Goal: Information Seeking & Learning: Find specific fact

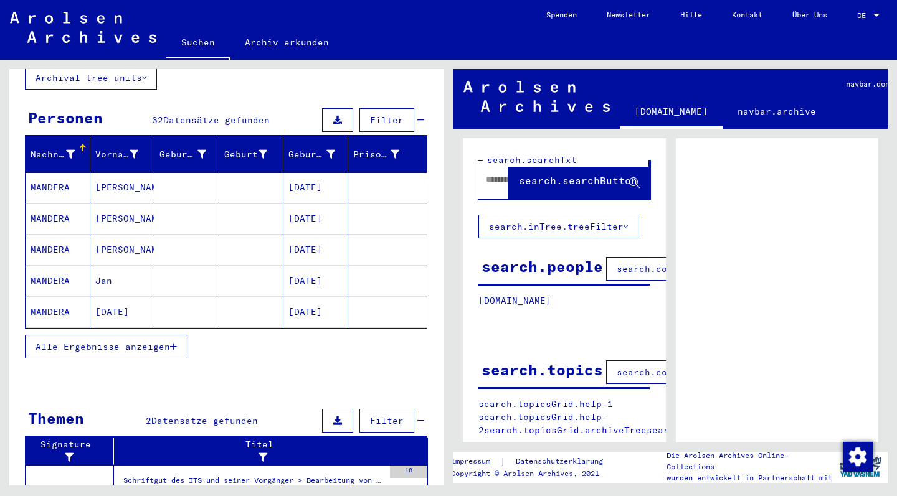
scroll to position [105, 0]
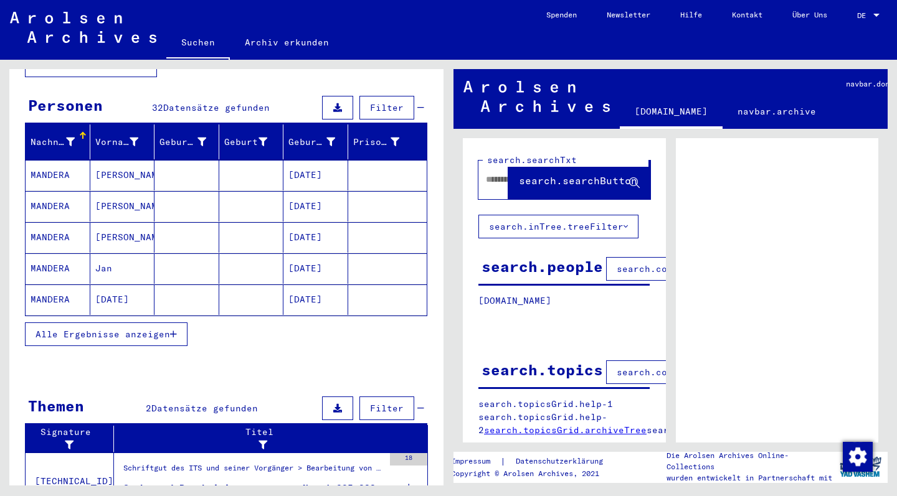
click at [135, 329] on span "Alle Ergebnisse anzeigen" at bounding box center [103, 334] width 135 height 11
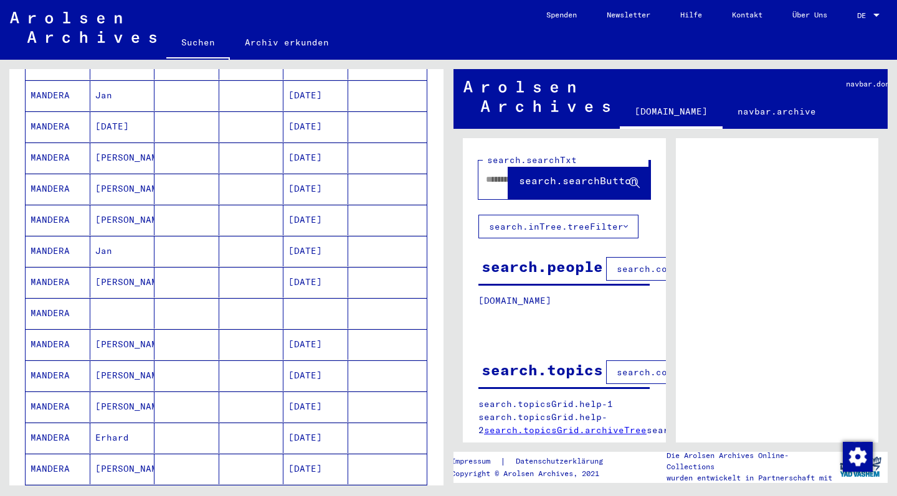
scroll to position [282, 0]
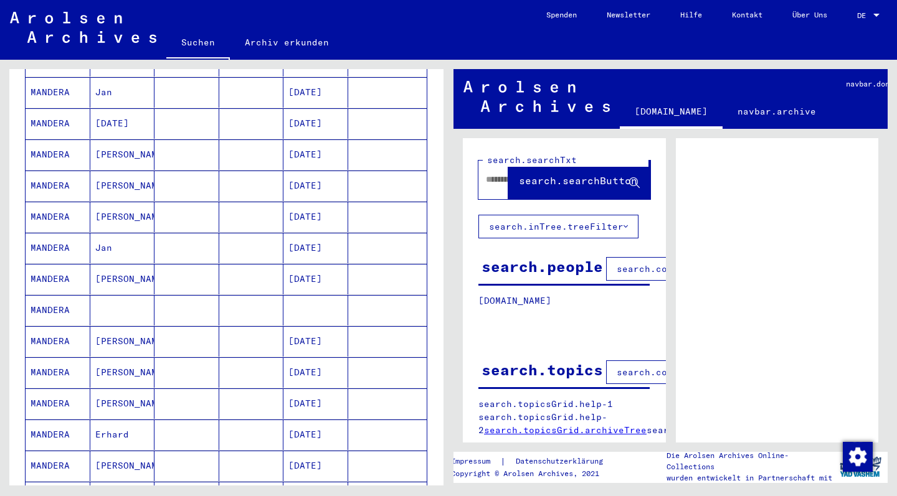
click at [51, 265] on mat-cell "MANDERA" at bounding box center [58, 279] width 65 height 31
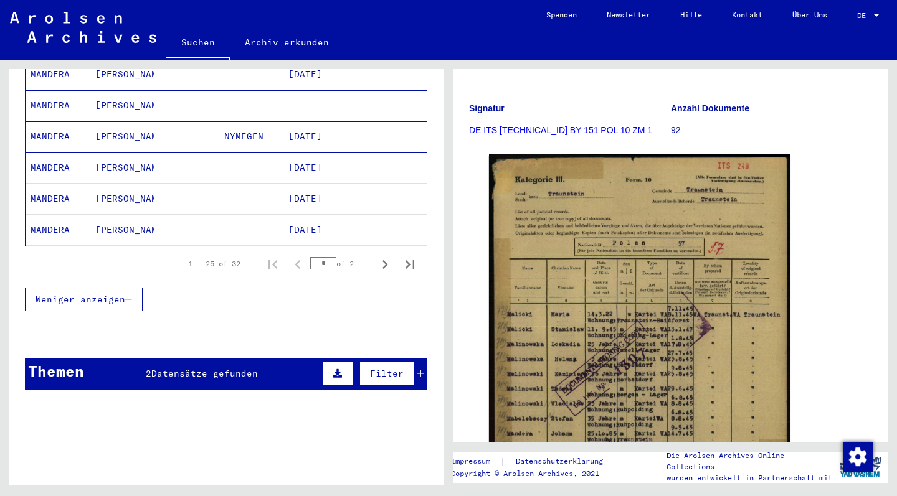
scroll to position [799, 0]
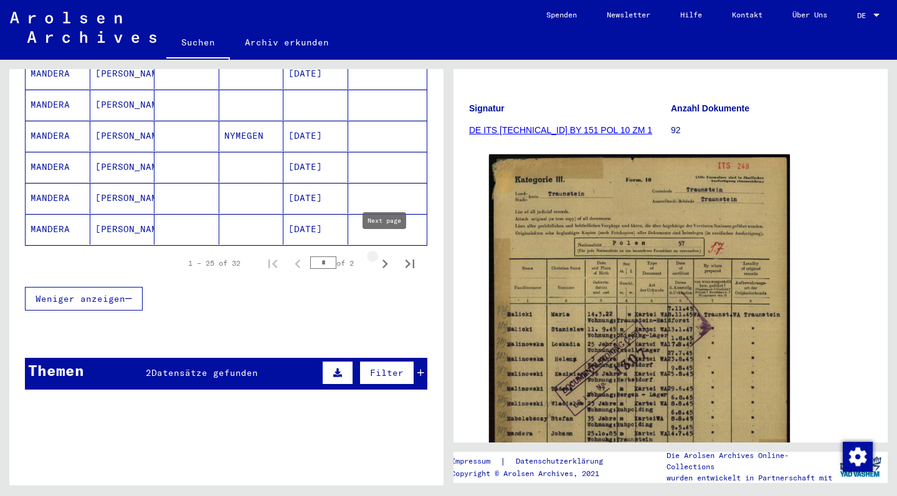
click at [384, 255] on icon "Next page" at bounding box center [384, 263] width 17 height 17
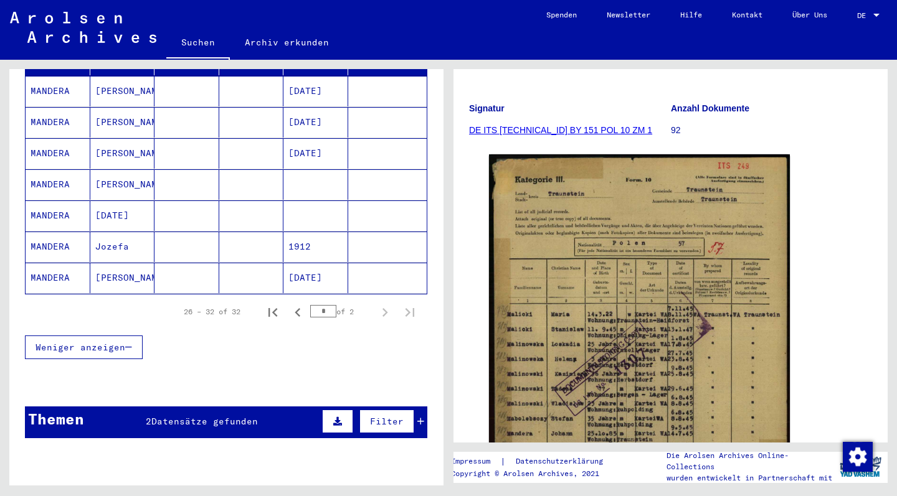
scroll to position [180, 0]
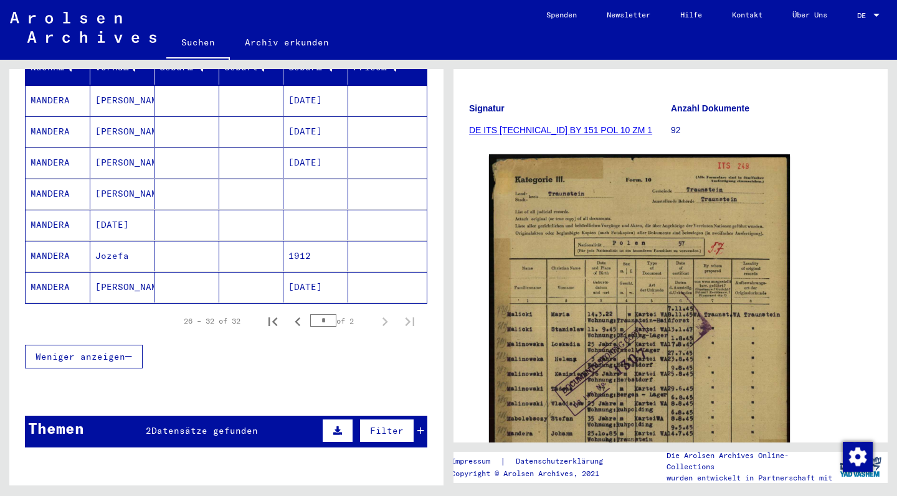
click at [268, 242] on mat-cell at bounding box center [251, 256] width 65 height 31
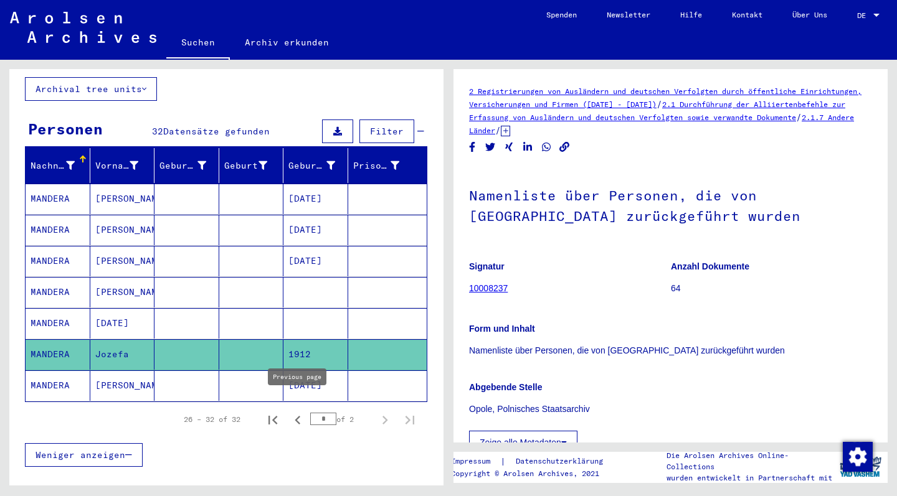
click at [298, 412] on icon "Previous page" at bounding box center [297, 420] width 17 height 17
type input "*"
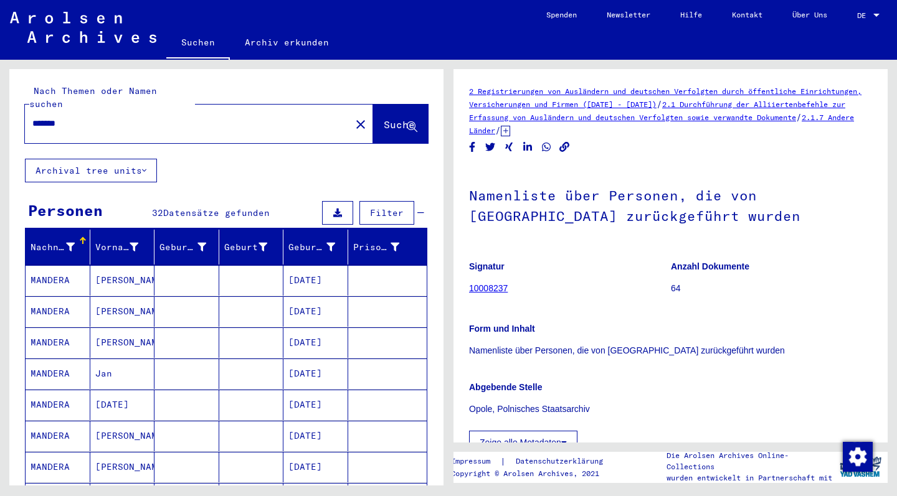
click at [75, 117] on input "*******" at bounding box center [187, 123] width 311 height 13
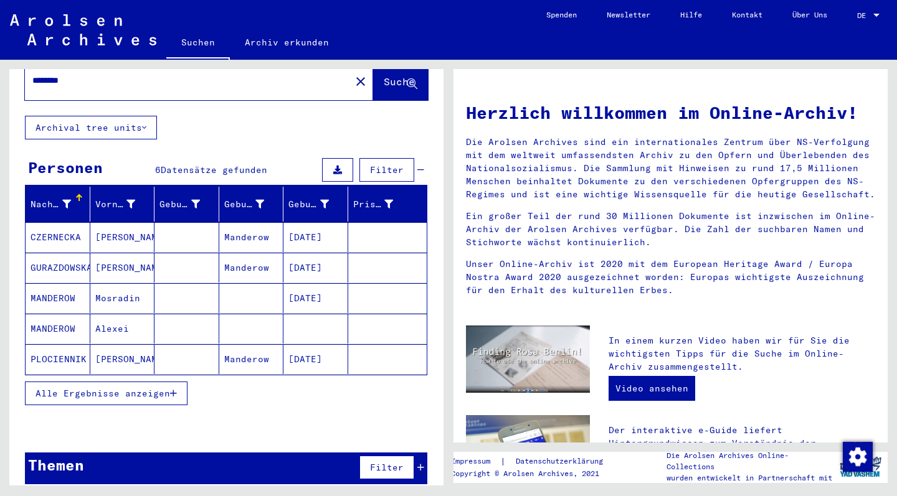
scroll to position [42, 0]
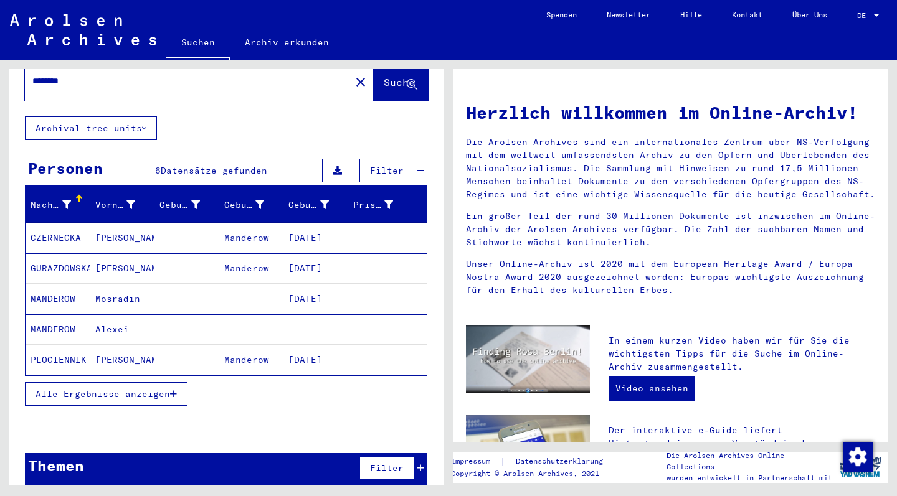
click at [129, 389] on span "Alle Ergebnisse anzeigen" at bounding box center [103, 394] width 135 height 11
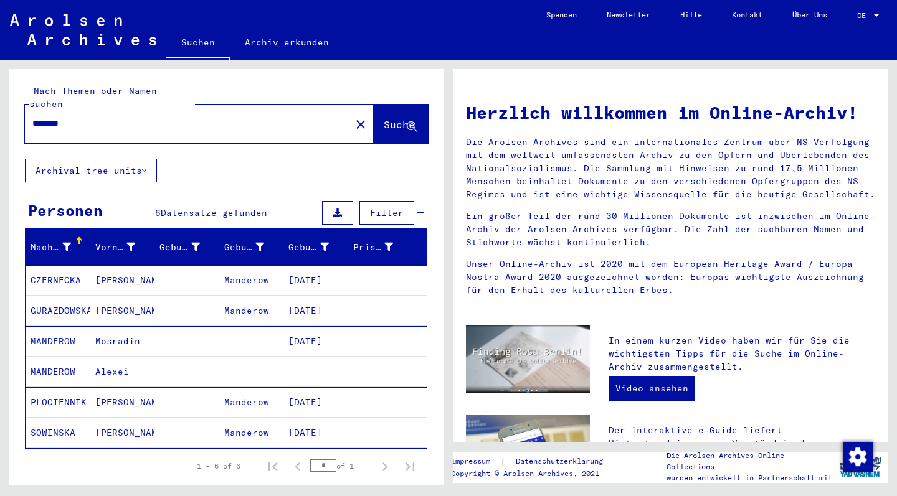
scroll to position [0, 0]
click at [85, 117] on input "********" at bounding box center [183, 123] width 303 height 13
type input "*******"
click at [386, 118] on span "Suche" at bounding box center [399, 124] width 31 height 12
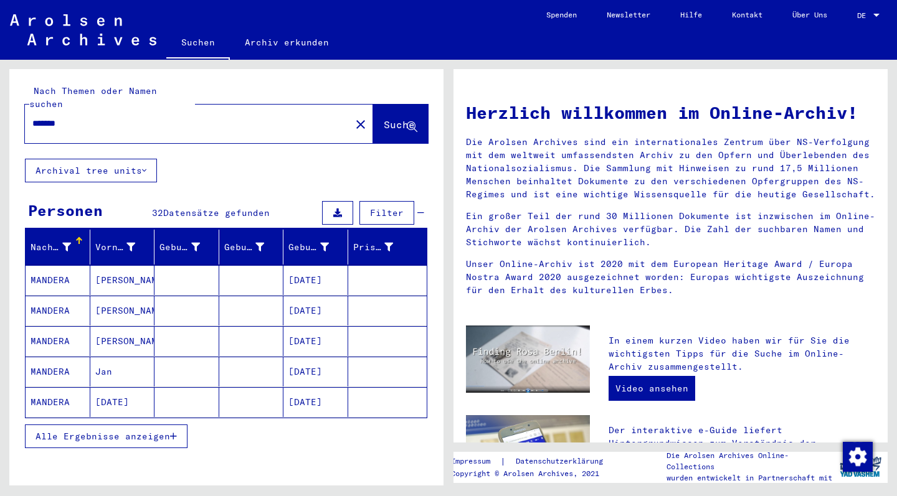
click at [123, 431] on span "Alle Ergebnisse anzeigen" at bounding box center [103, 436] width 135 height 11
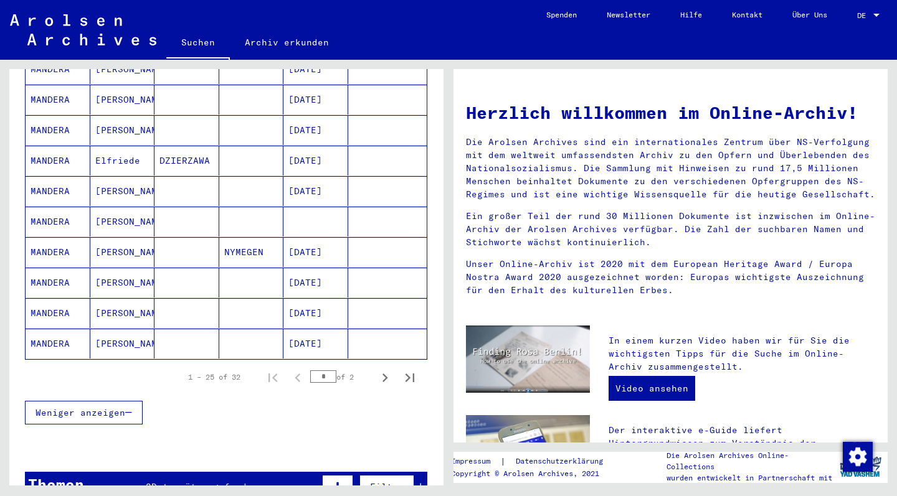
scroll to position [673, 0]
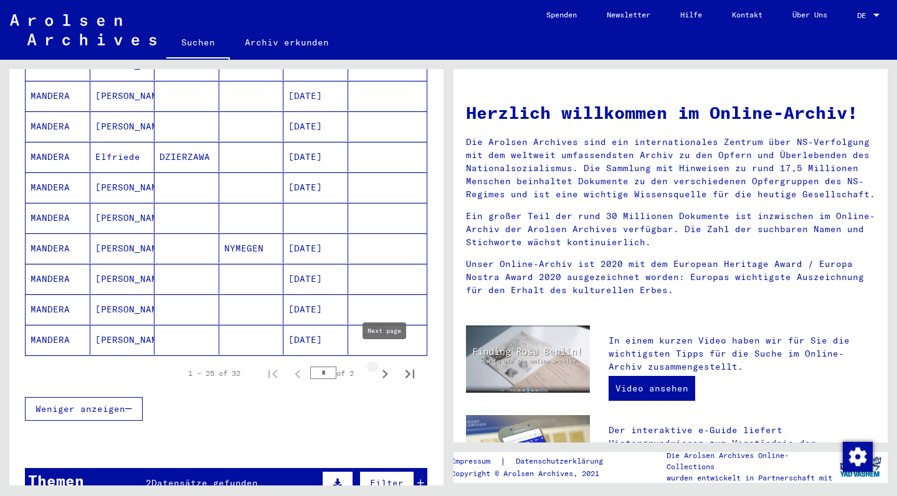
click at [384, 370] on icon "Next page" at bounding box center [385, 374] width 6 height 9
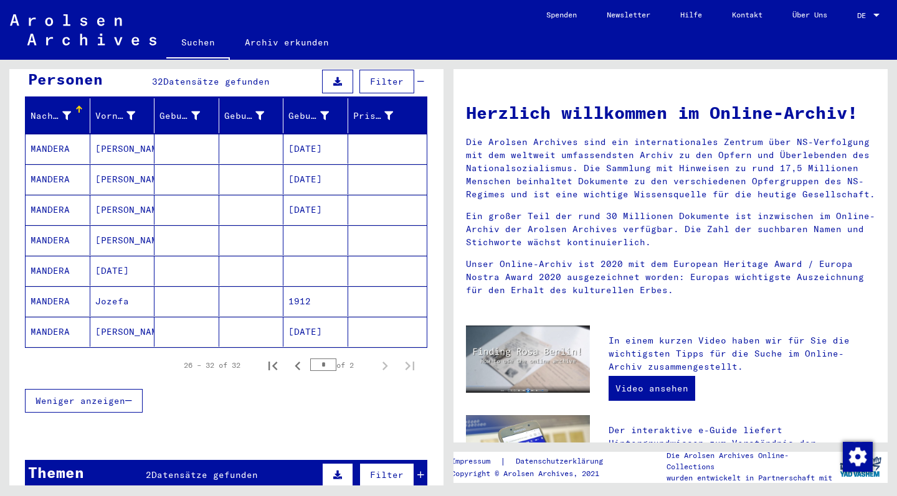
scroll to position [135, 0]
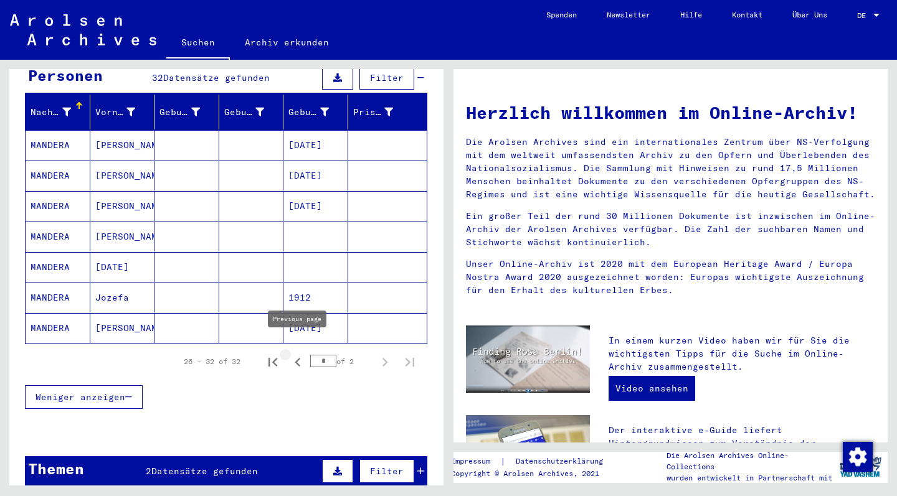
click at [298, 354] on icon "Previous page" at bounding box center [297, 362] width 17 height 17
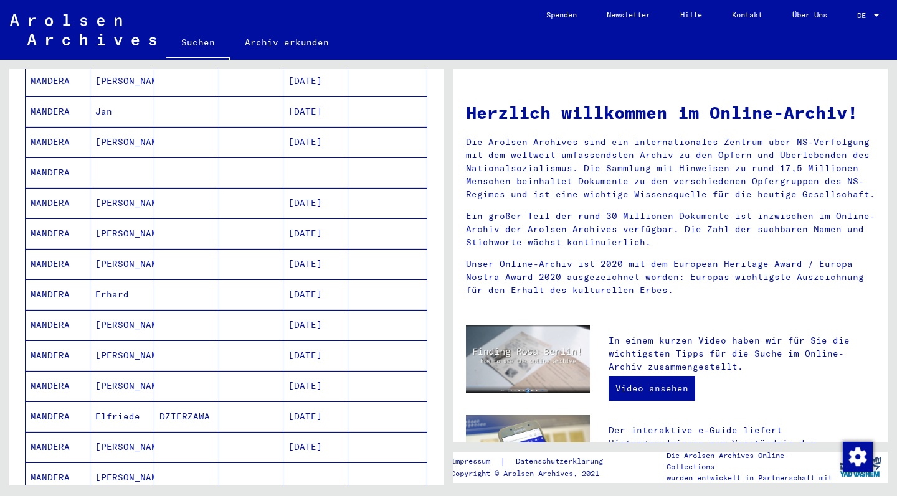
scroll to position [422, 0]
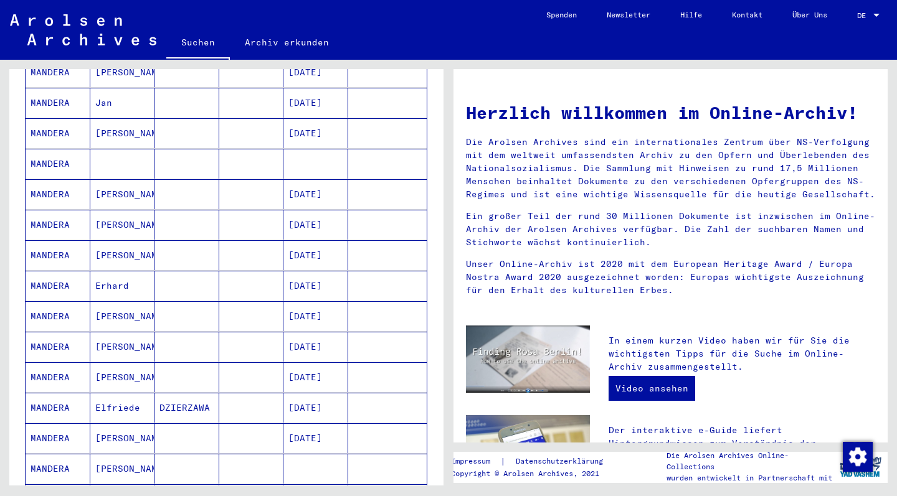
click at [53, 181] on mat-cell "MANDERA" at bounding box center [58, 194] width 65 height 30
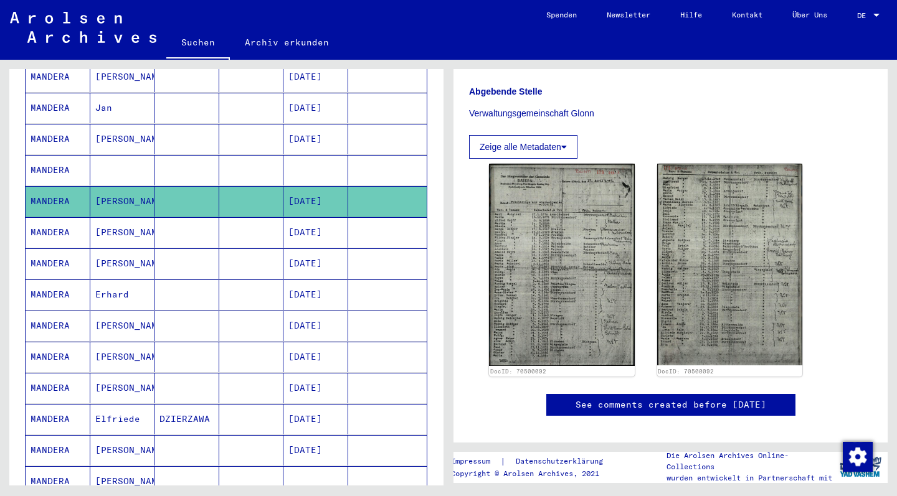
scroll to position [323, 0]
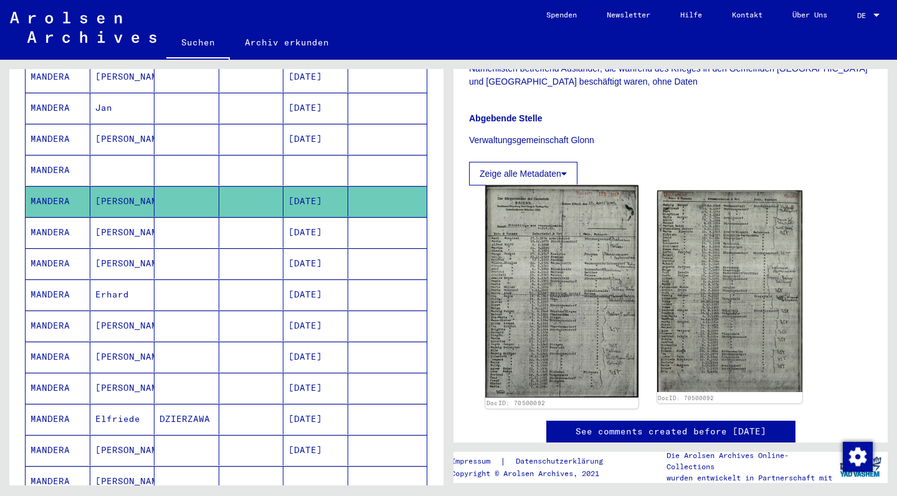
click at [579, 268] on img at bounding box center [561, 292] width 153 height 212
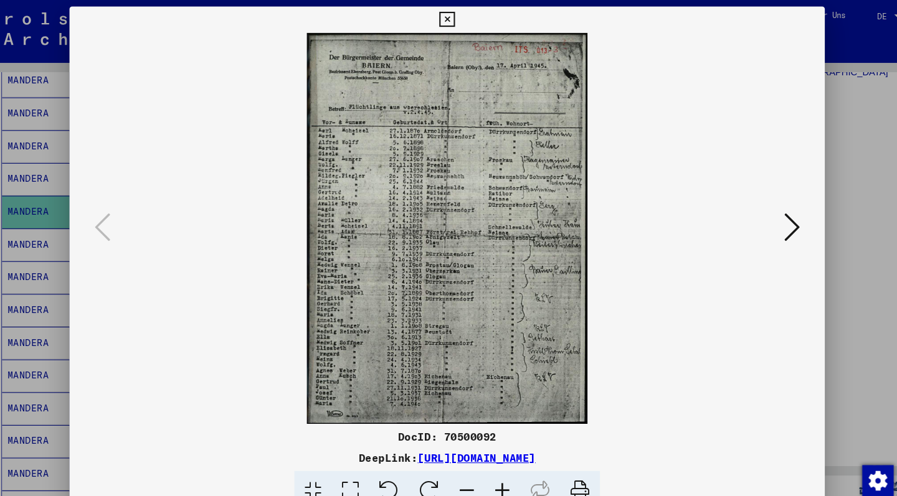
click at [769, 213] on icon at bounding box center [776, 216] width 15 height 30
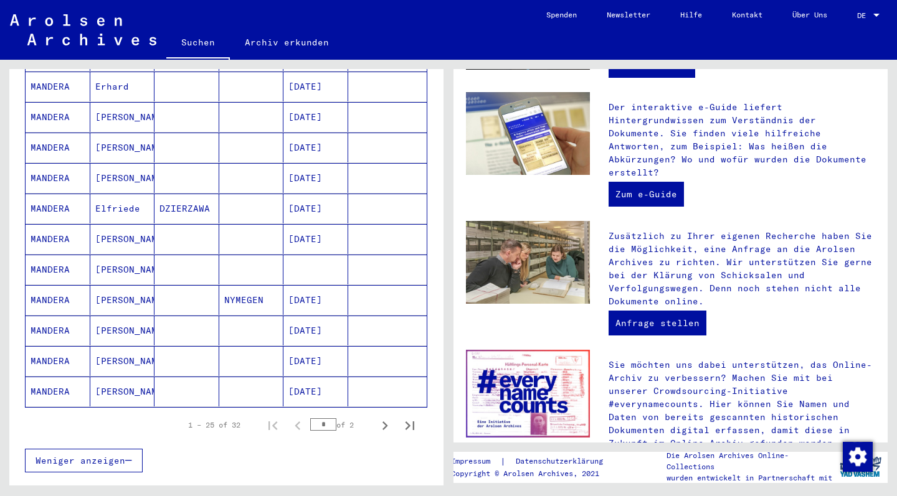
scroll to position [629, 0]
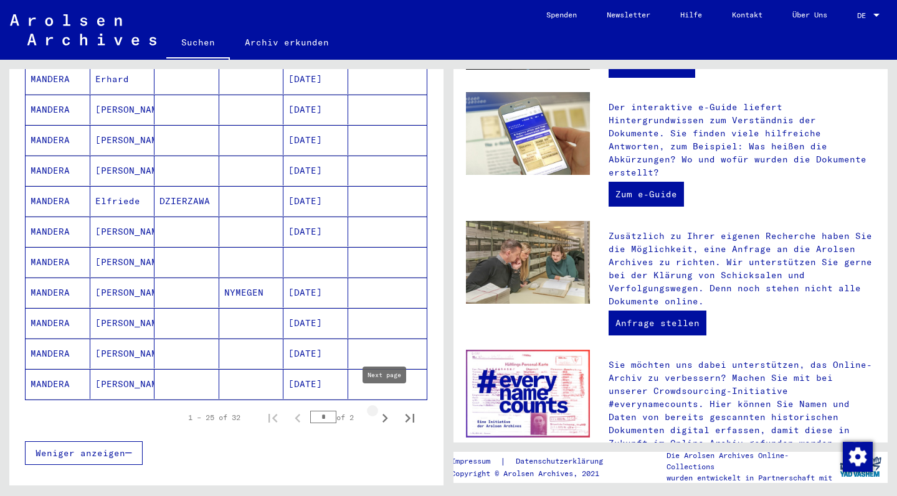
click at [387, 410] on icon "Next page" at bounding box center [384, 418] width 17 height 17
type input "*"
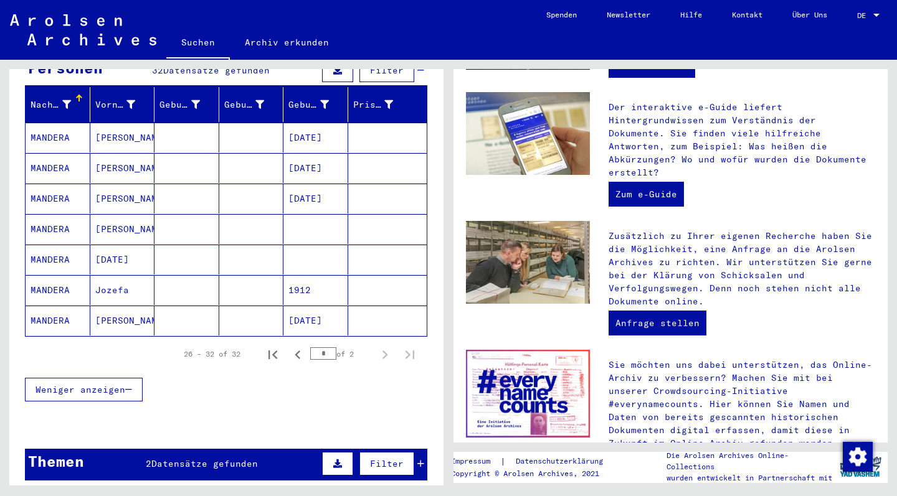
scroll to position [147, 0]
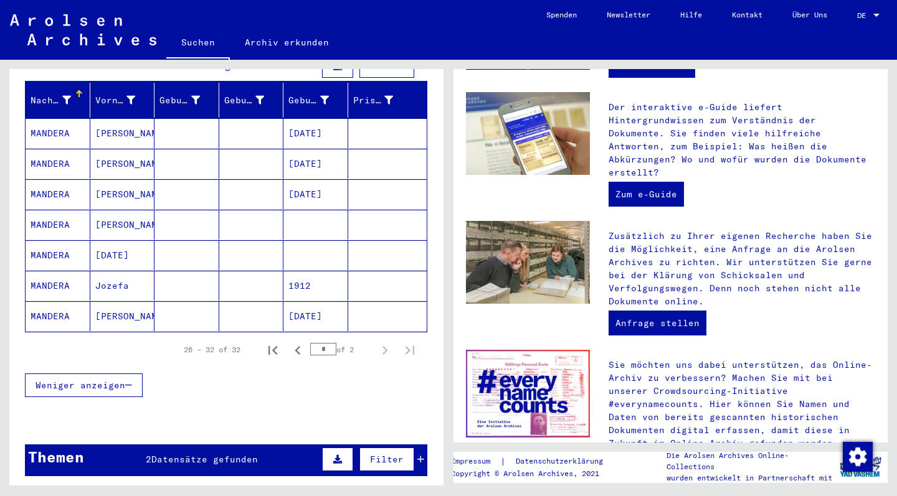
click at [59, 304] on mat-cell "MANDERA" at bounding box center [58, 316] width 65 height 30
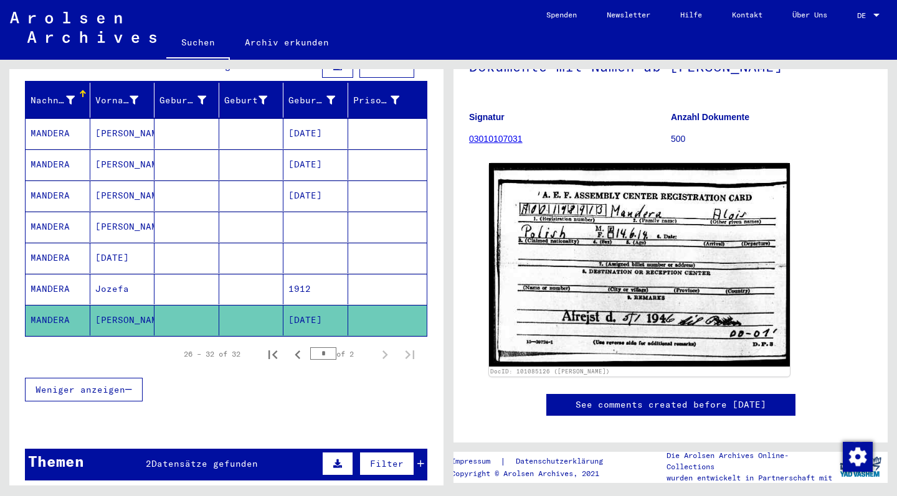
scroll to position [121, 0]
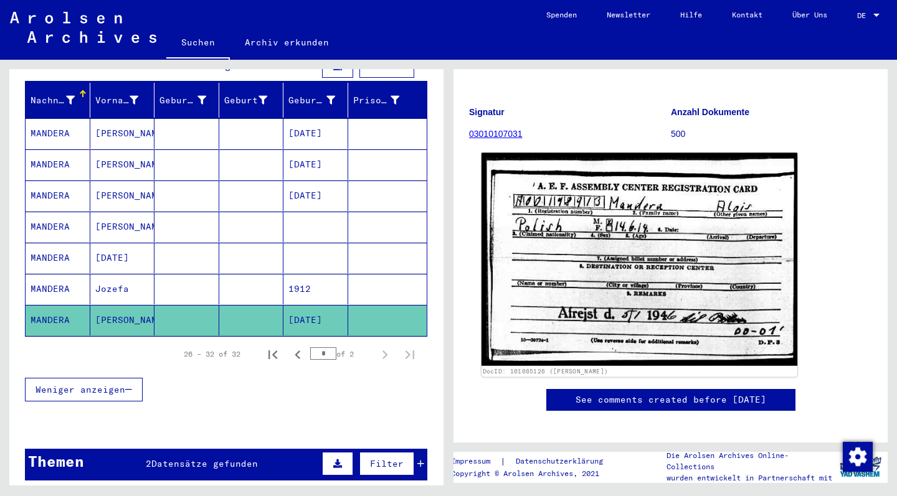
click at [640, 240] on img at bounding box center [640, 260] width 316 height 214
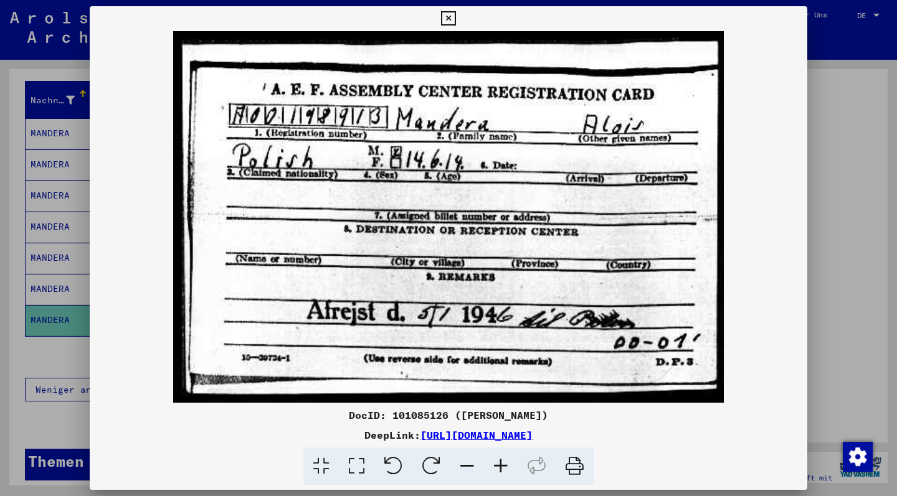
click at [455, 19] on icon at bounding box center [448, 18] width 14 height 15
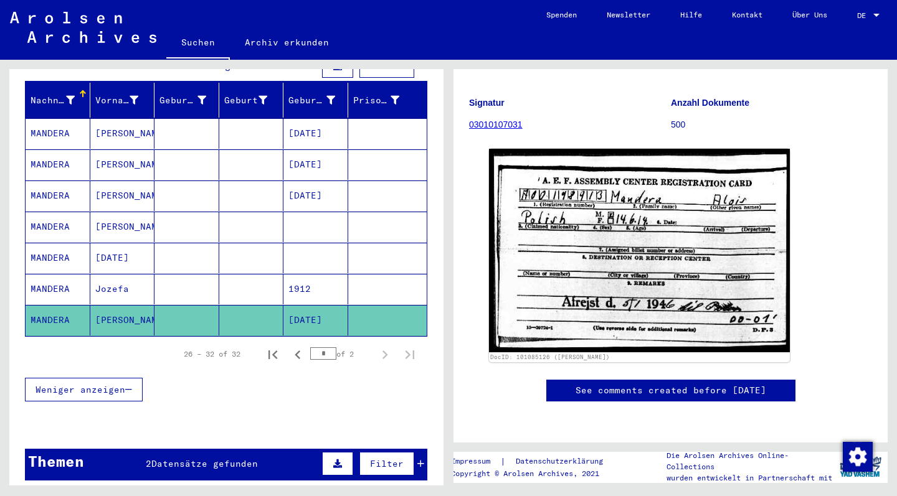
scroll to position [168, 0]
